Goal: Navigation & Orientation: Find specific page/section

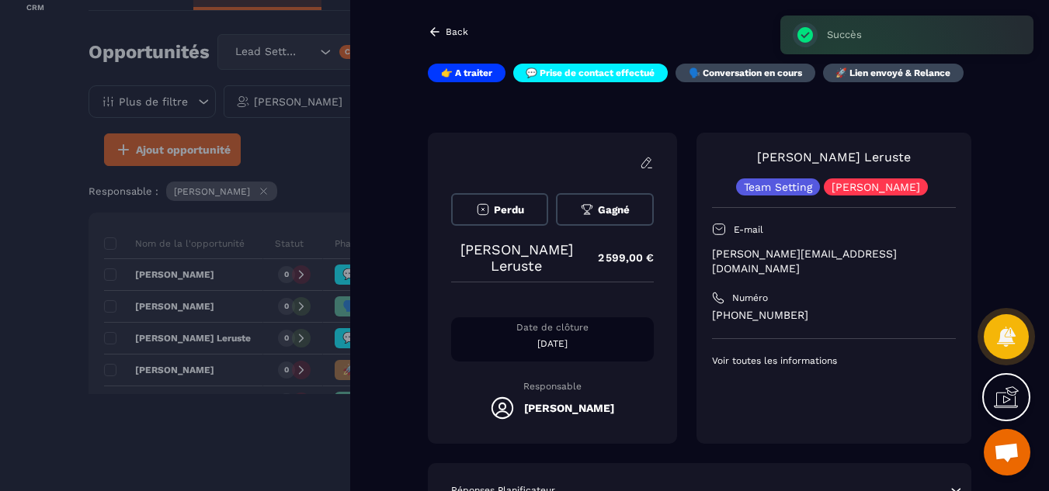
scroll to position [248, 0]
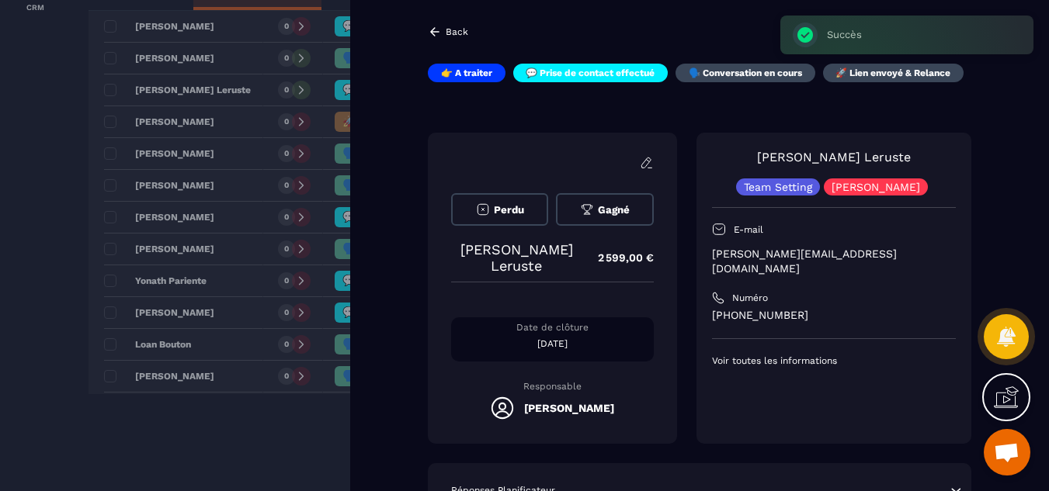
click at [47, 282] on div at bounding box center [524, 245] width 1049 height 491
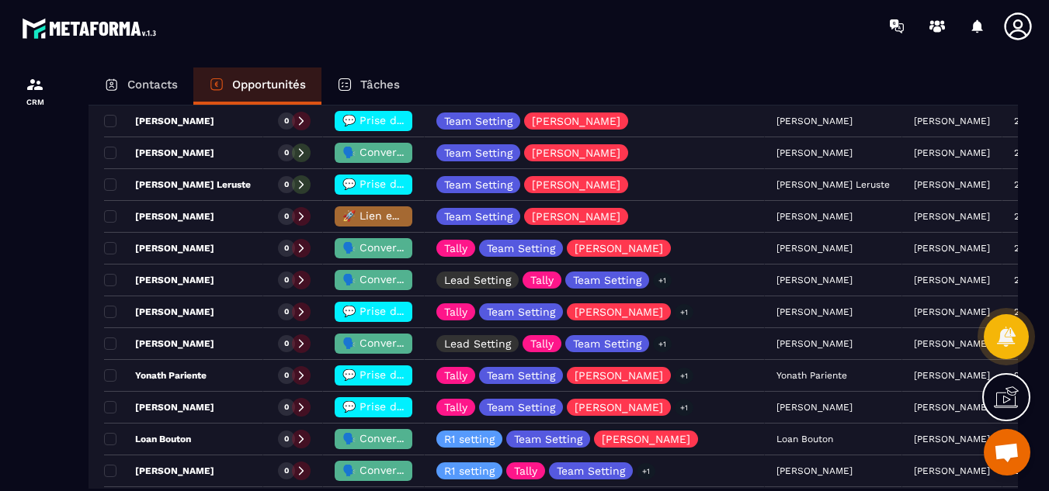
click at [390, 85] on p "Tâches" at bounding box center [380, 85] width 40 height 14
click at [348, 85] on icon at bounding box center [345, 85] width 16 height 16
click at [74, 169] on div "Contacts Opportunités Tâches Opportunités Lead Setting Créer 49 381,00 € • 19 a…" at bounding box center [553, 294] width 960 height 453
click at [147, 86] on p "Contacts" at bounding box center [152, 85] width 50 height 14
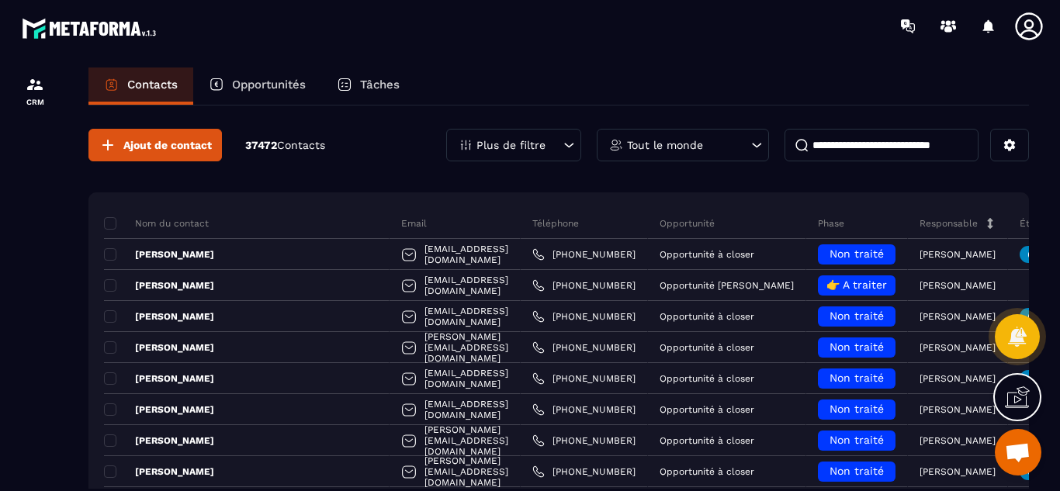
click at [241, 81] on p "Opportunités" at bounding box center [269, 85] width 74 height 14
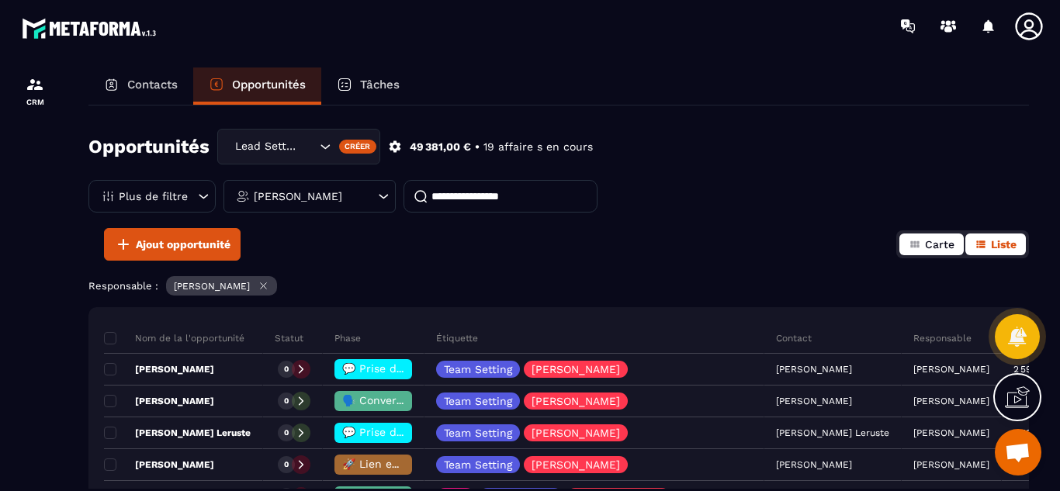
click at [935, 251] on button "Carte" at bounding box center [932, 245] width 64 height 22
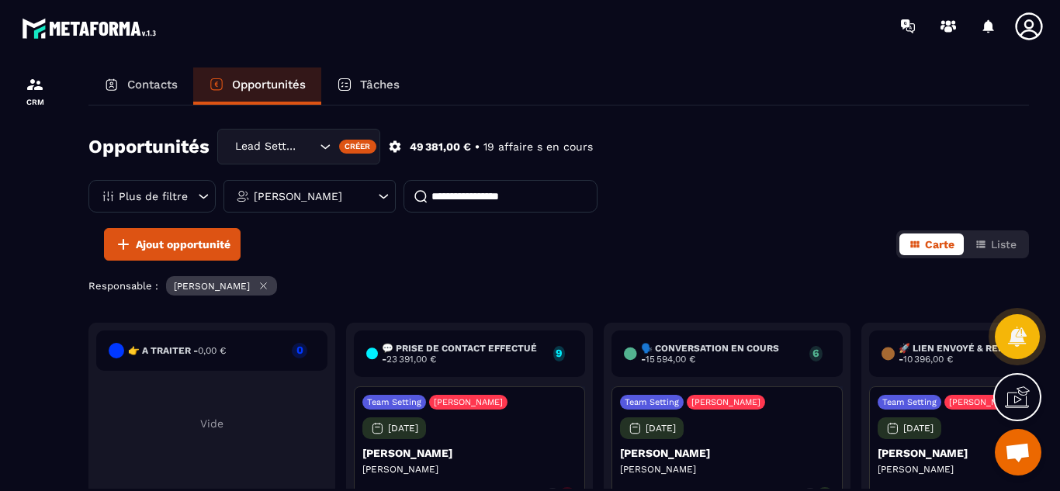
click at [817, 251] on div "Ajout opportunité Carte Liste" at bounding box center [558, 244] width 941 height 33
click at [765, 231] on div "Ajout opportunité Carte Liste" at bounding box center [558, 244] width 941 height 33
click at [715, 253] on div "Ajout opportunité Carte Liste" at bounding box center [558, 244] width 941 height 33
click at [792, 224] on div "Opportunités Lead Setting Créer 49 381,00 € • 19 affaire s en cours Plus de fil…" at bounding box center [558, 178] width 941 height 99
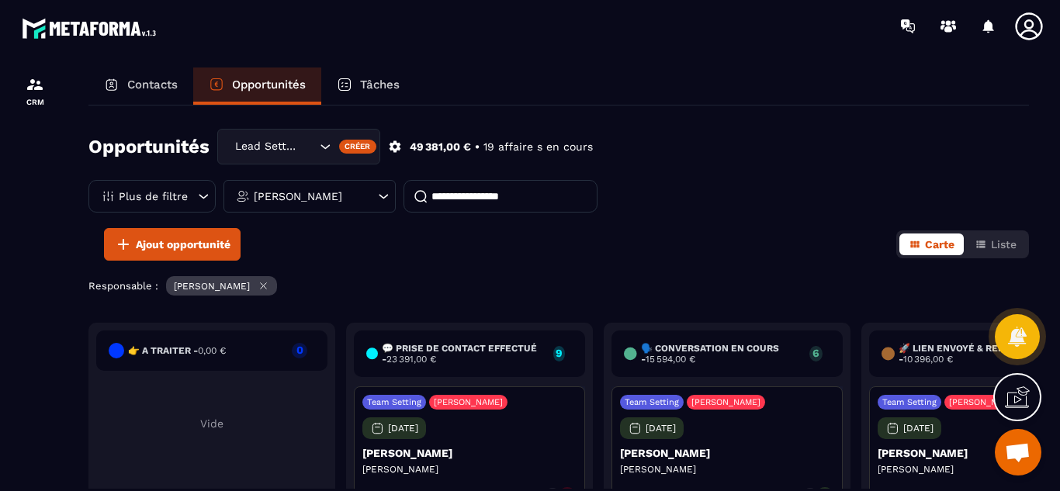
click at [341, 417] on div "👉 A traiter - 0,00 € 0 Vide 💬 Prise de contact effectué - 23 391,00 € 9 Team Se…" at bounding box center [598, 450] width 1020 height 255
drag, startPoint x: 595, startPoint y: 384, endPoint x: 515, endPoint y: 463, distance: 112.0
click at [507, 490] on div "Contacts Opportunités Tâches Opportunités Lead Setting Créer 49 381,00 € • 19 a…" at bounding box center [559, 294] width 972 height 453
drag, startPoint x: 47, startPoint y: 245, endPoint x: 43, endPoint y: 132, distance: 113.4
click at [43, 132] on div at bounding box center [35, 294] width 70 height 484
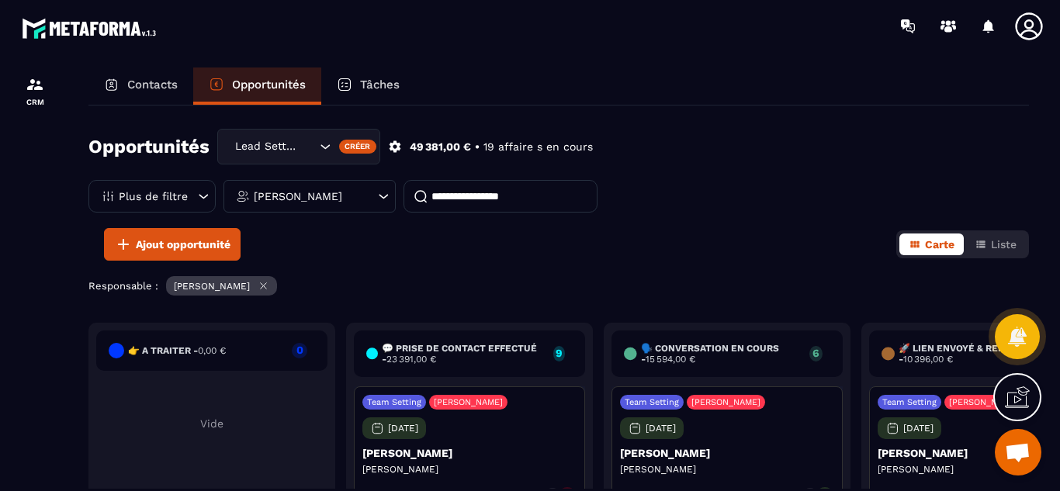
click at [23, 266] on div at bounding box center [35, 294] width 70 height 484
click at [278, 408] on div "👉 A traiter - 0,00 € 0 Vide" at bounding box center [211, 446] width 247 height 247
click at [558, 430] on div "Team Setting Alexandra [DATE] [PERSON_NAME] [PERSON_NAME] 2 599,00 € 0" at bounding box center [469, 451] width 231 height 128
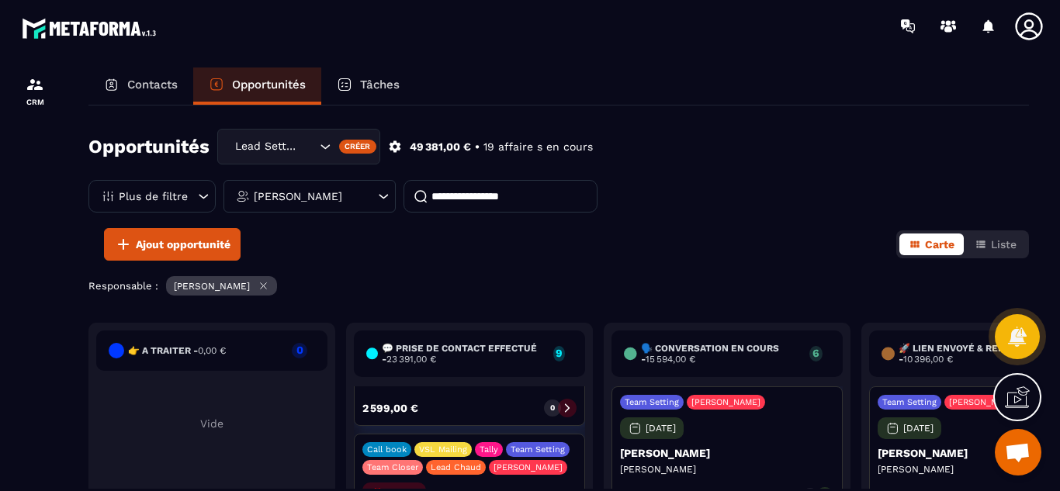
scroll to position [683, 0]
